Goal: Information Seeking & Learning: Learn about a topic

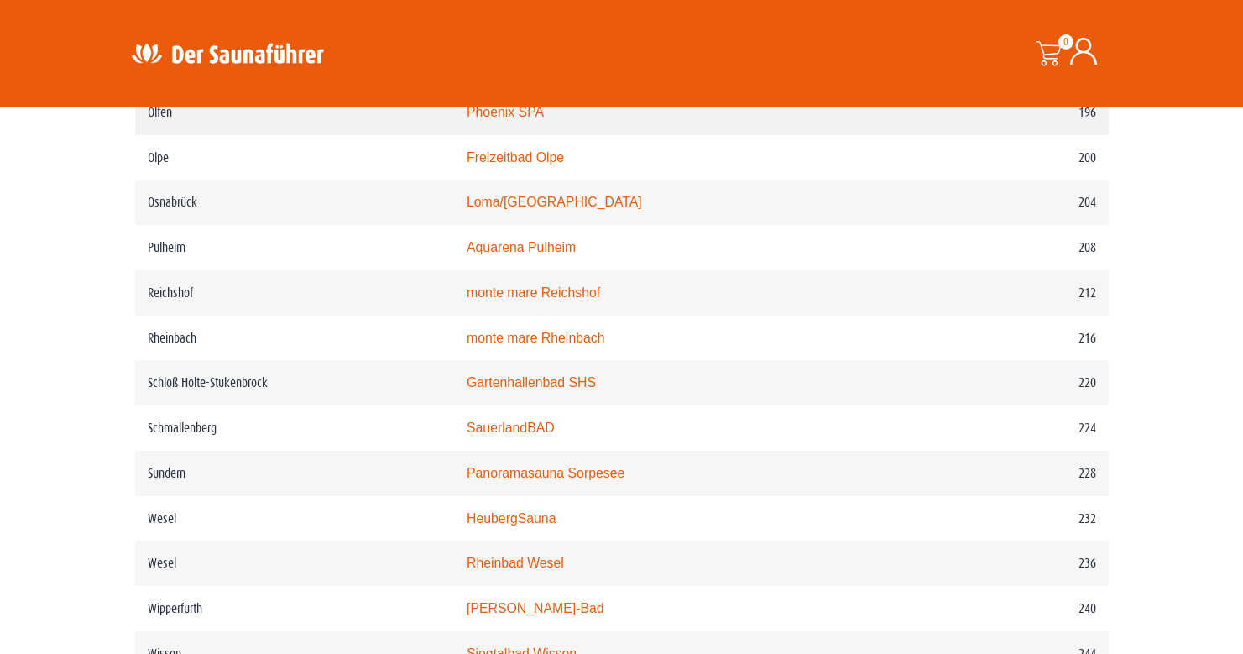
scroll to position [2890, 0]
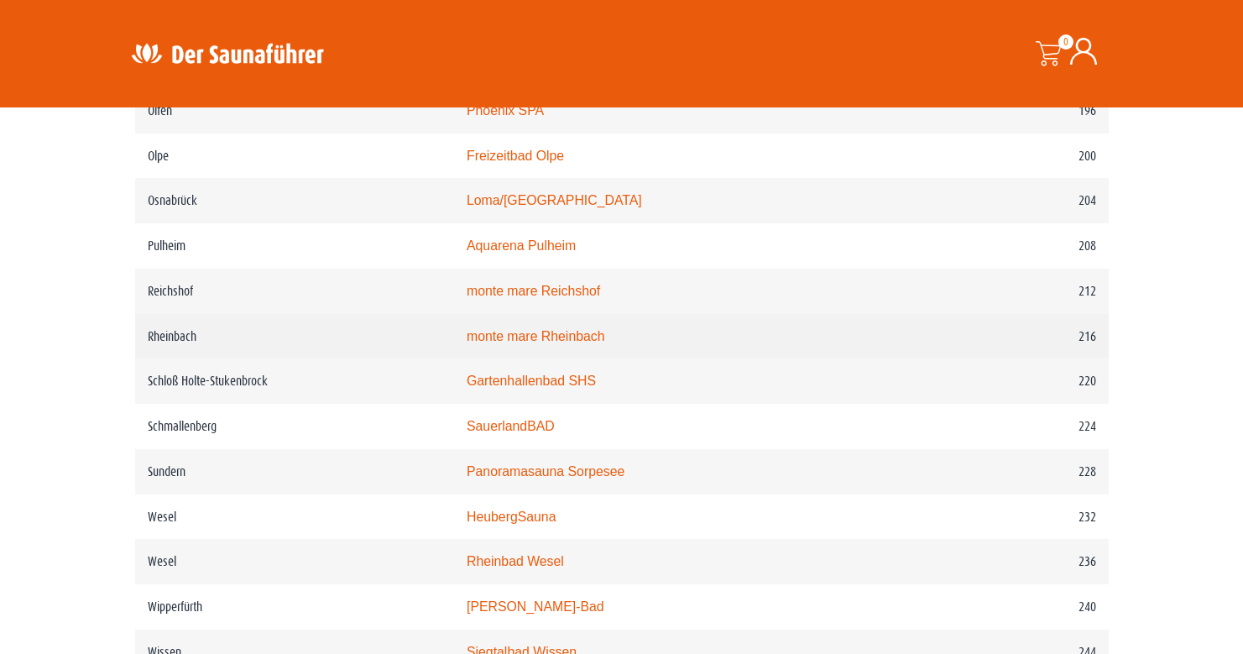
click at [556, 343] on link "monte mare Rheinbach" at bounding box center [536, 336] width 138 height 14
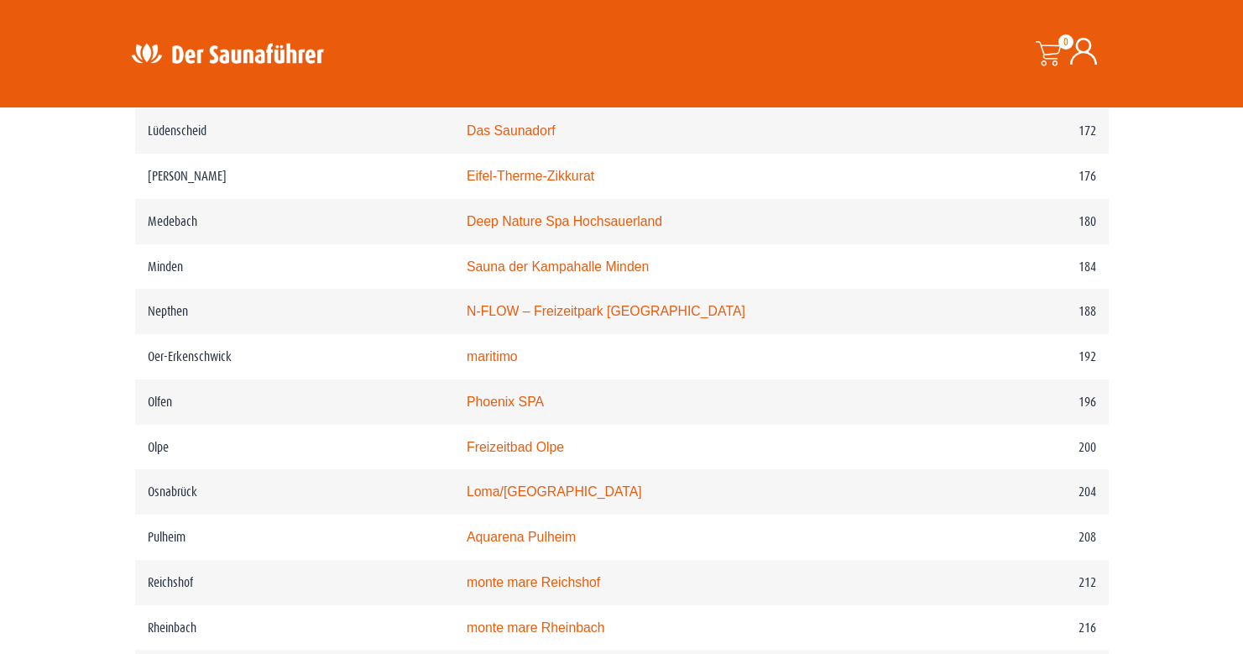
scroll to position [2451, 0]
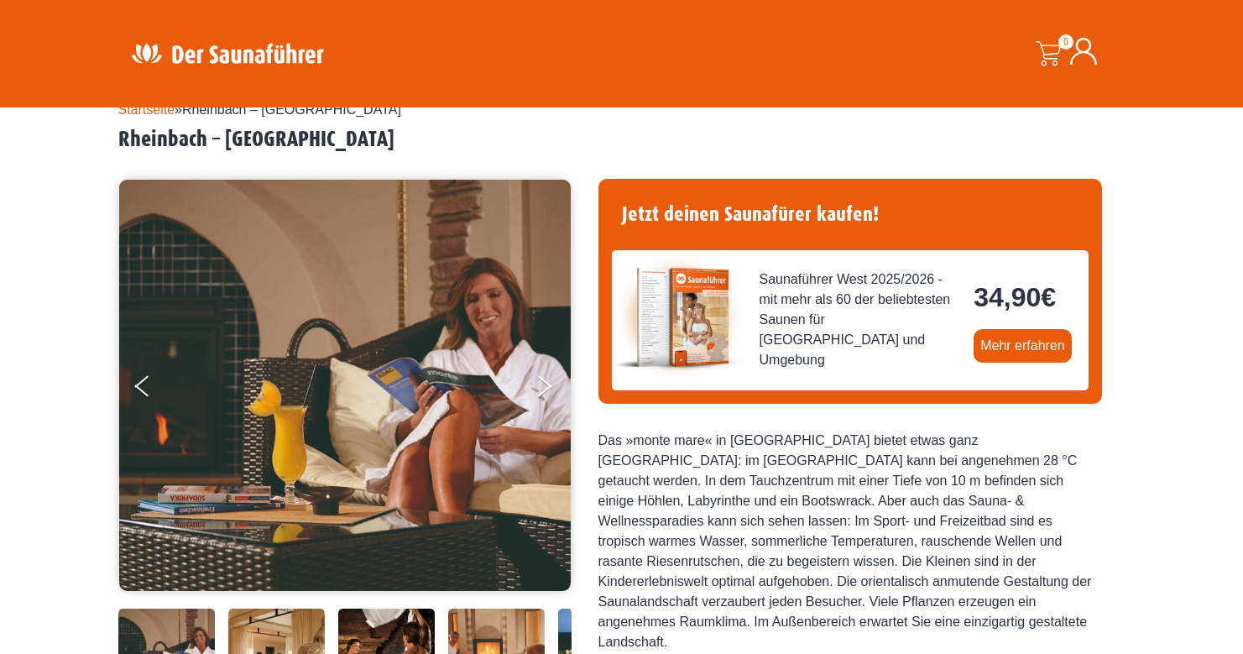
scroll to position [70, 0]
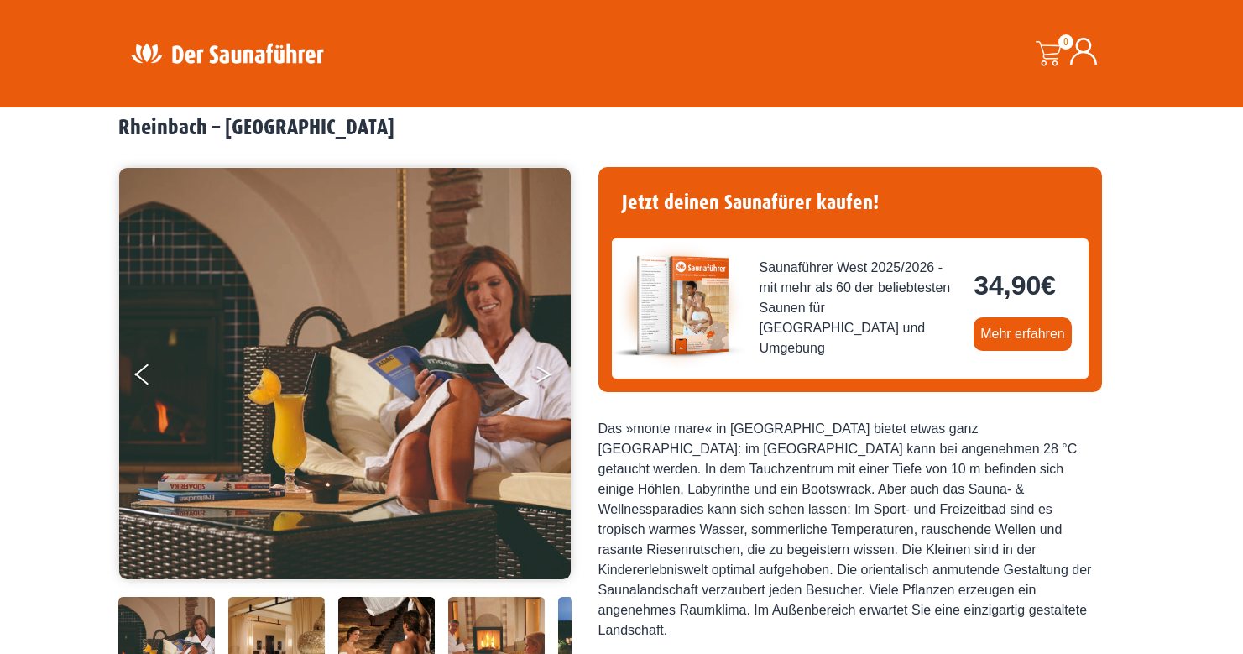
click at [544, 374] on button "Next" at bounding box center [555, 378] width 42 height 42
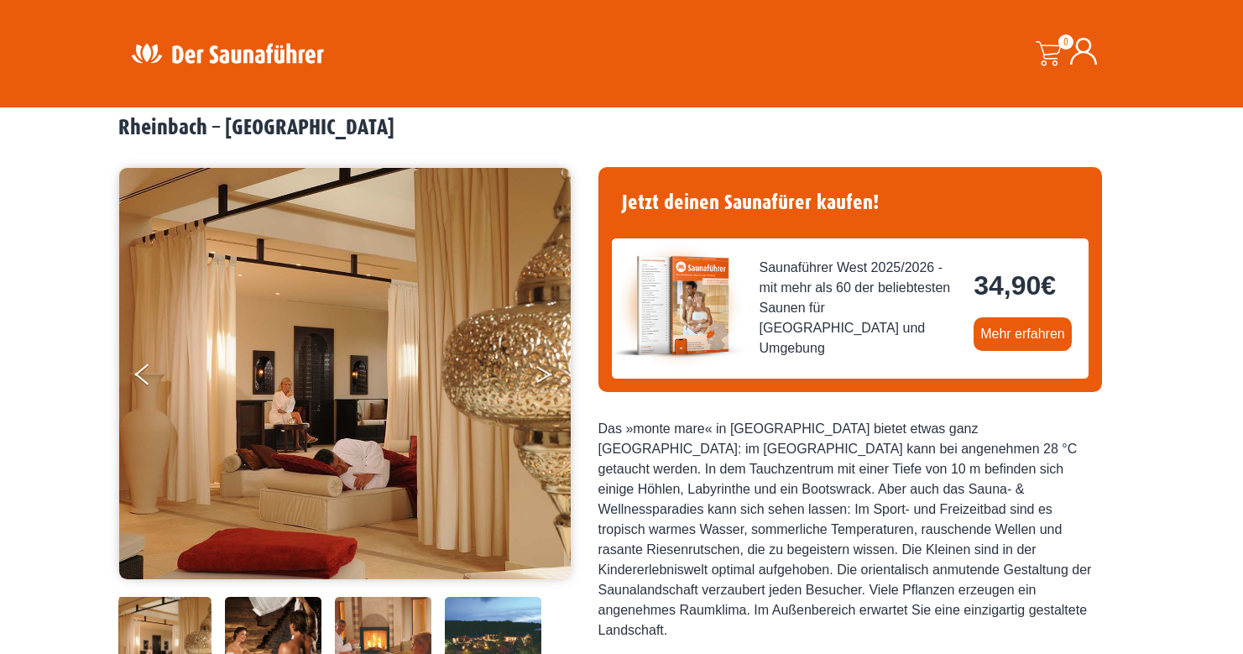
click at [544, 374] on button "Next" at bounding box center [555, 378] width 42 height 42
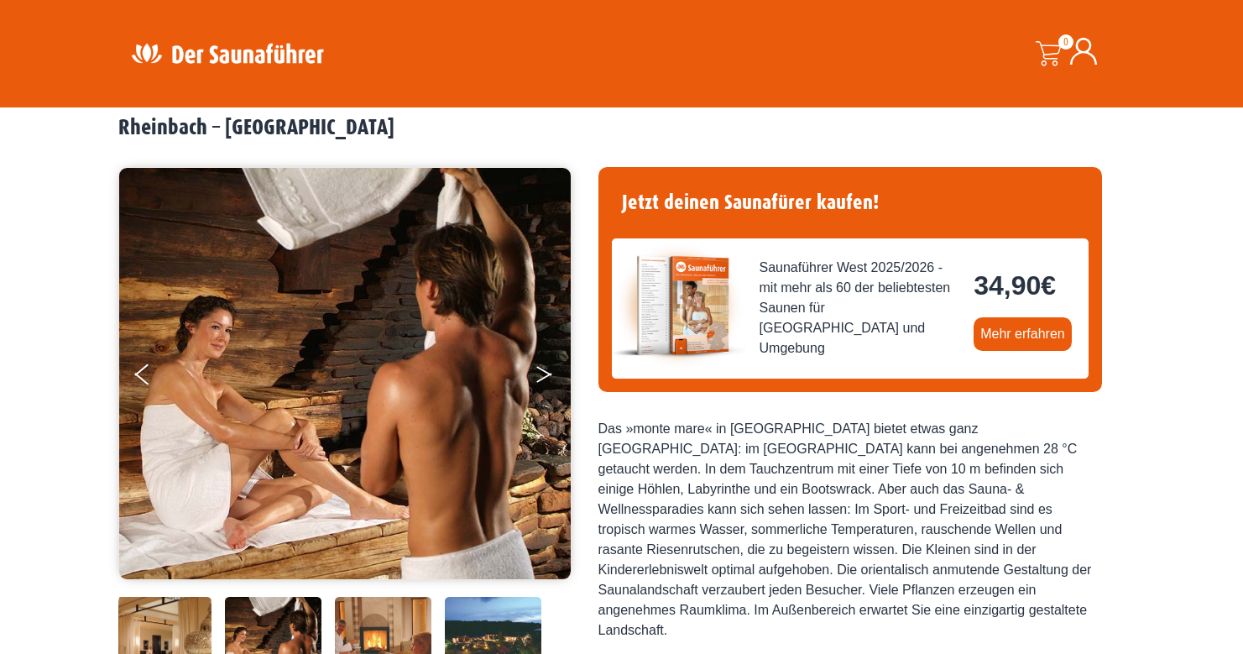
click at [544, 374] on button "Next" at bounding box center [555, 378] width 42 height 42
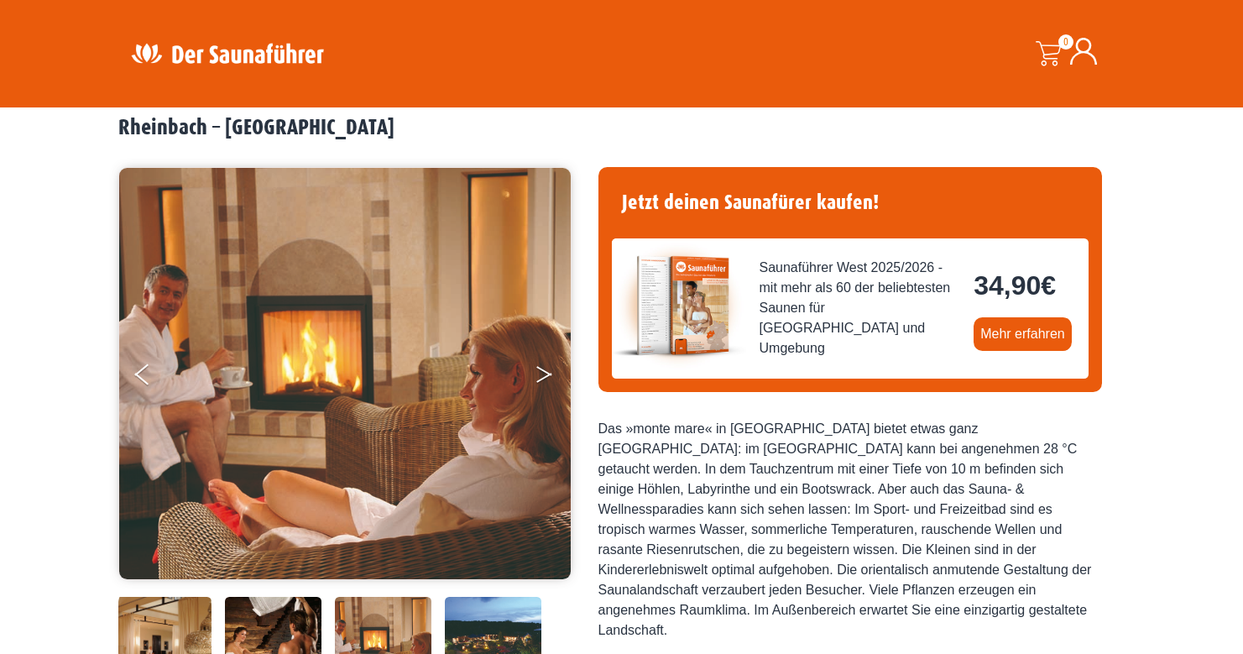
click at [544, 374] on button "Next" at bounding box center [555, 378] width 42 height 42
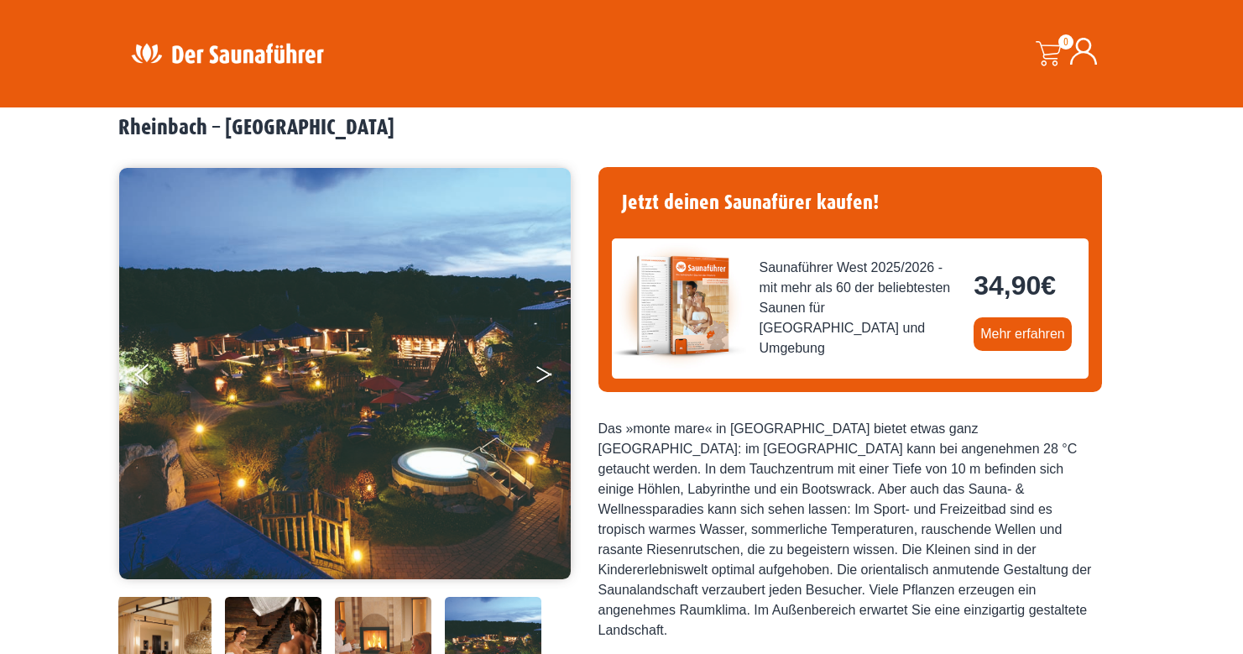
click at [544, 374] on button "Next" at bounding box center [555, 378] width 42 height 42
click at [545, 368] on button "Next" at bounding box center [555, 378] width 42 height 42
click at [543, 373] on button "Next" at bounding box center [555, 378] width 42 height 42
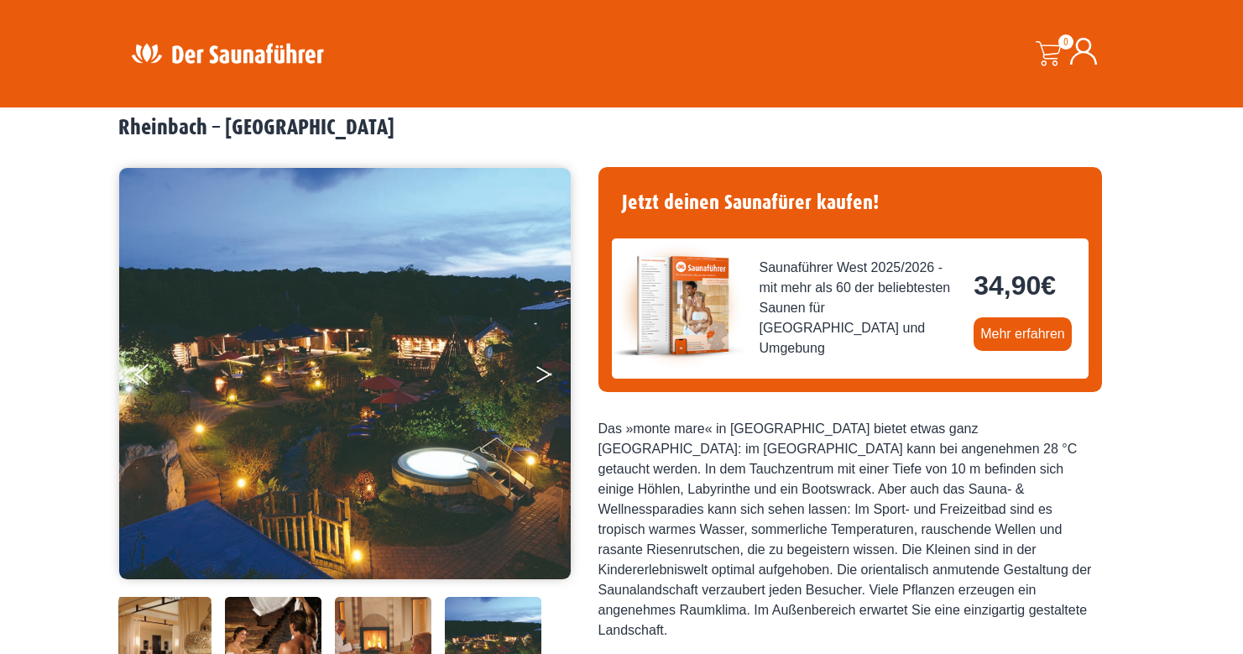
click at [543, 373] on button "Next" at bounding box center [555, 378] width 42 height 42
click at [148, 370] on button "Previous" at bounding box center [156, 378] width 42 height 42
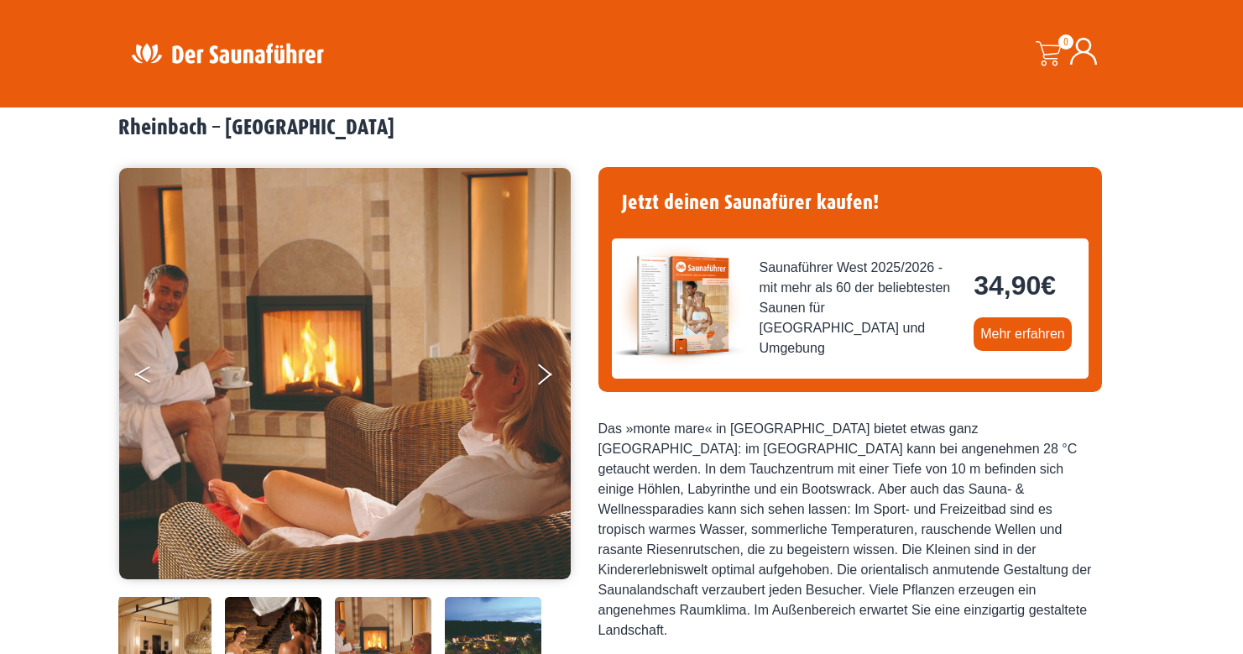
click at [148, 370] on button "Previous" at bounding box center [156, 378] width 42 height 42
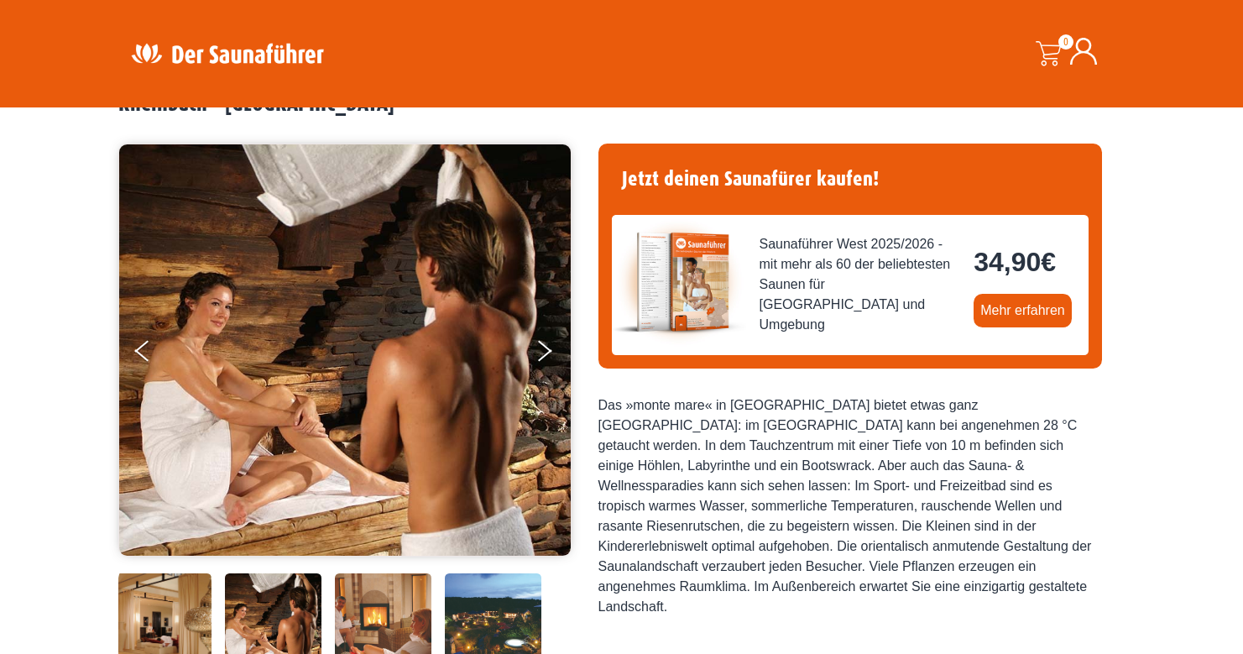
scroll to position [70, 0]
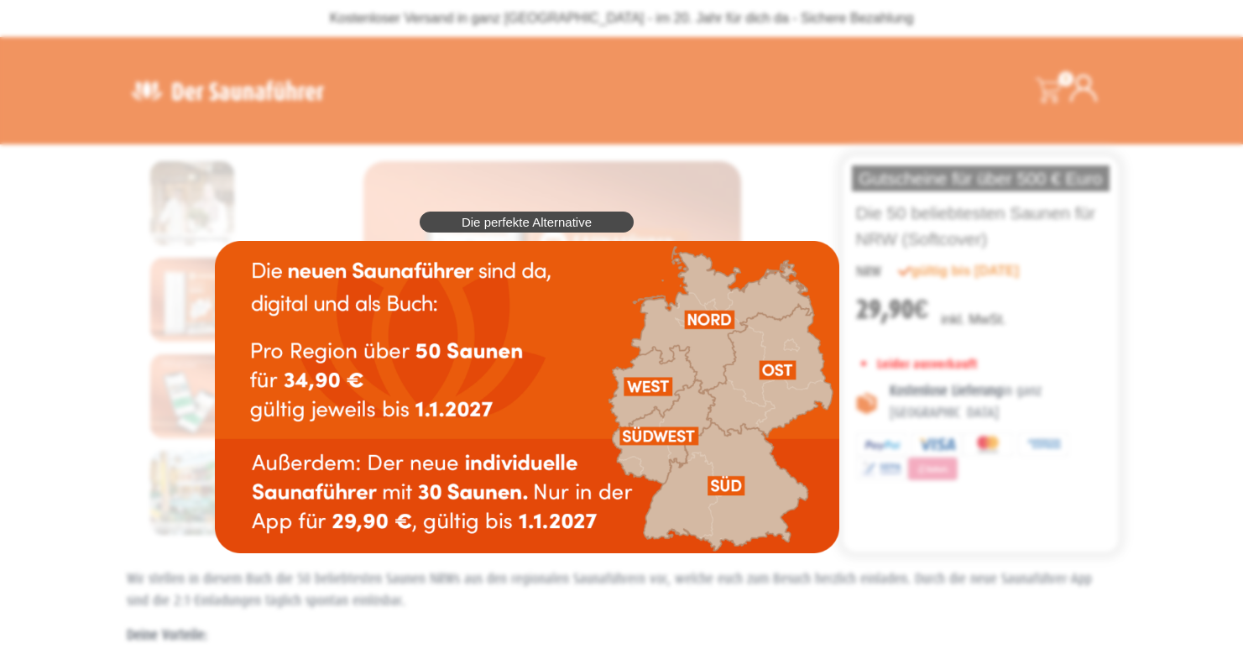
click at [657, 387] on img at bounding box center [527, 397] width 624 height 312
